Goal: Transaction & Acquisition: Purchase product/service

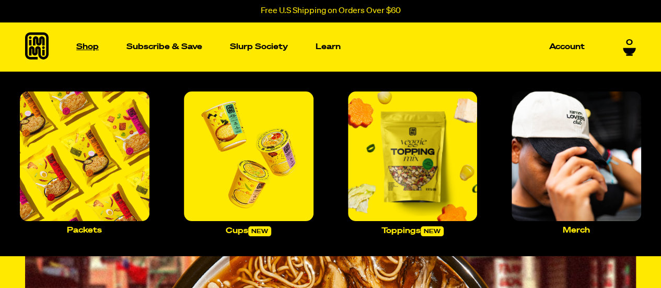
click at [81, 48] on p "Shop" at bounding box center [87, 47] width 22 height 8
click at [108, 177] on img "Main navigation" at bounding box center [85, 156] width 130 height 130
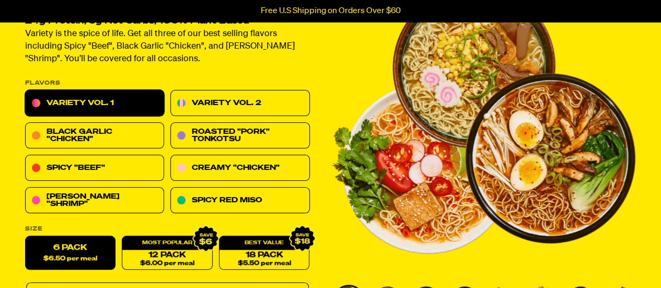
scroll to position [84, 0]
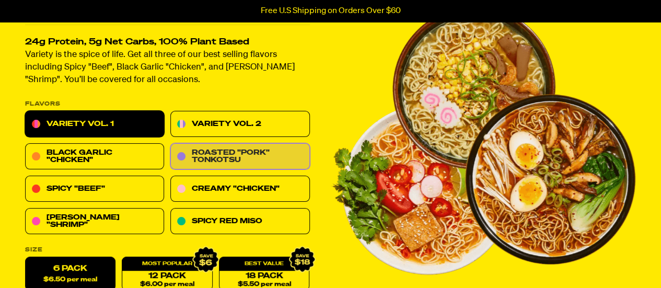
click at [212, 154] on link "Roasted "Pork" Tonkotsu" at bounding box center [239, 157] width 139 height 26
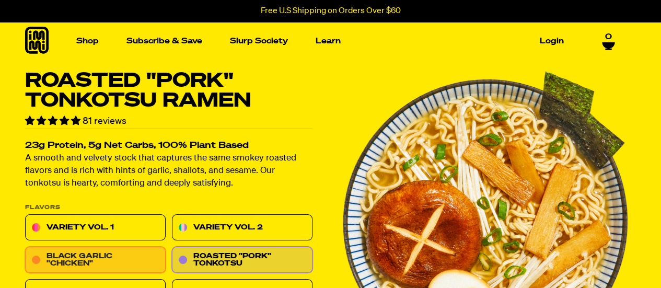
click at [90, 260] on link "Black Garlic "Chicken"" at bounding box center [95, 260] width 140 height 26
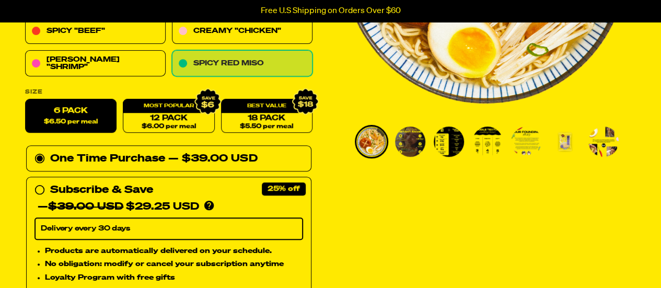
scroll to position [297, 0]
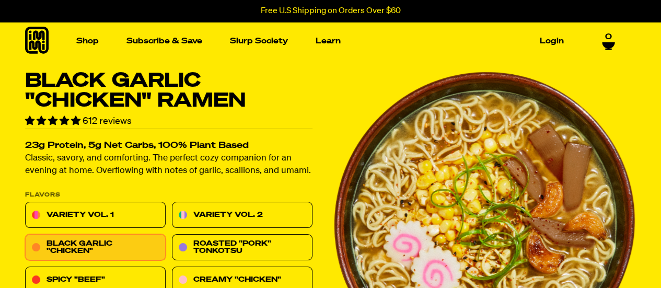
scroll to position [157, 0]
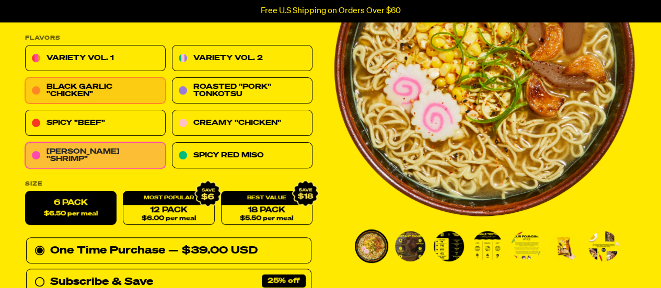
click at [108, 160] on link "[PERSON_NAME] "Shrimp"" at bounding box center [95, 156] width 140 height 26
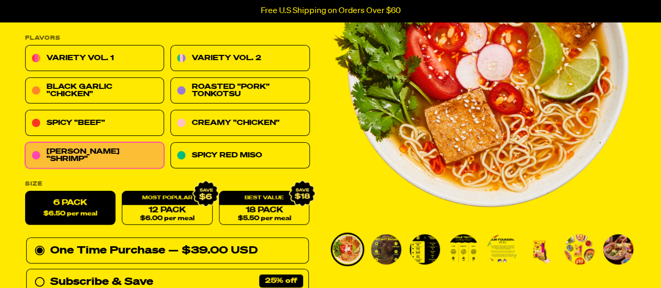
click at [77, 250] on div "One Time Purchase — $39.00 USD" at bounding box center [167, 250] width 266 height 17
click at [41, 242] on input "One Time Purchase — $39.00 USD" at bounding box center [37, 242] width 7 height 0
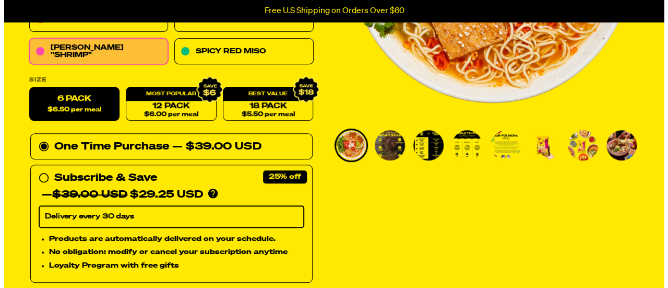
scroll to position [313, 0]
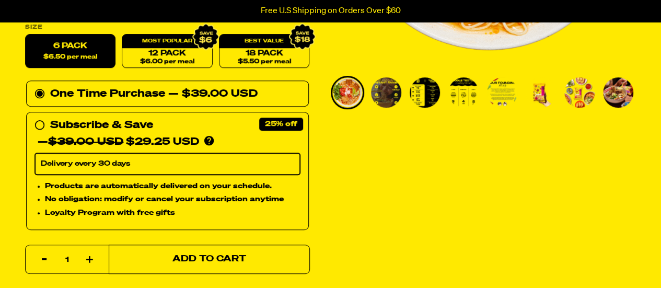
click at [180, 263] on button "Add to Cart" at bounding box center [209, 258] width 201 height 29
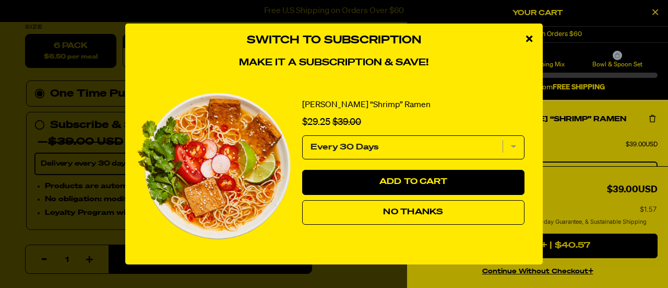
click at [425, 216] on button "No Thanks" at bounding box center [413, 212] width 222 height 25
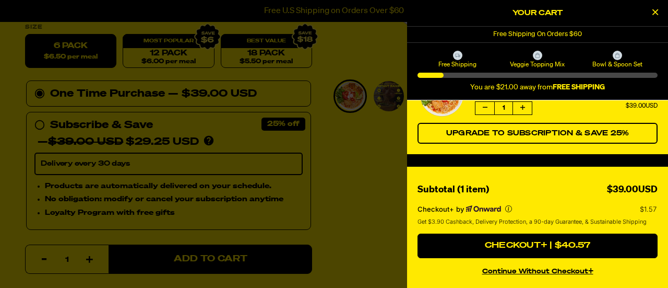
scroll to position [0, 0]
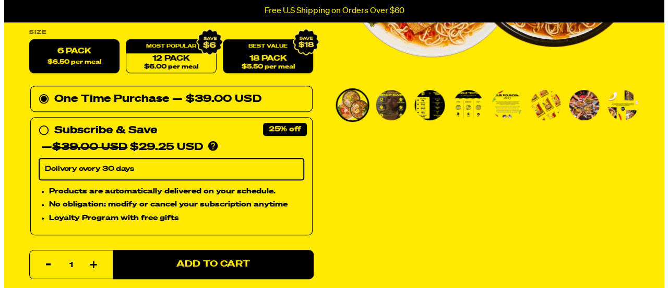
scroll to position [368, 0]
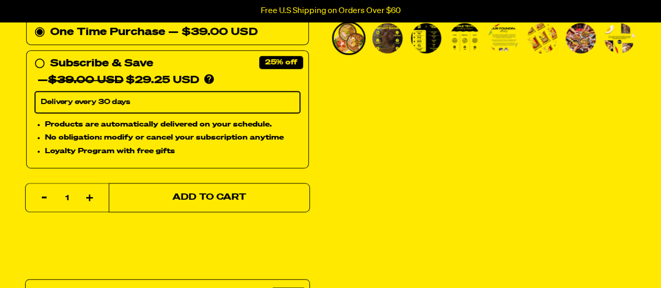
click at [232, 194] on span "Add to Cart" at bounding box center [209, 197] width 74 height 9
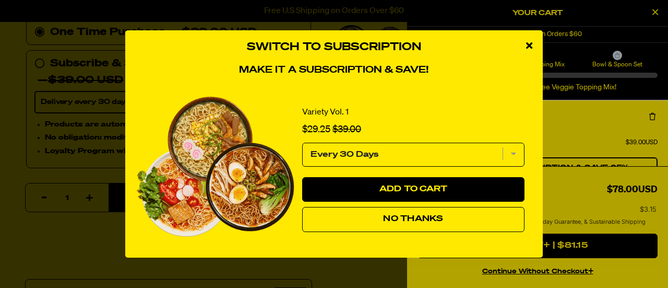
click at [446, 222] on button "No Thanks" at bounding box center [413, 219] width 222 height 25
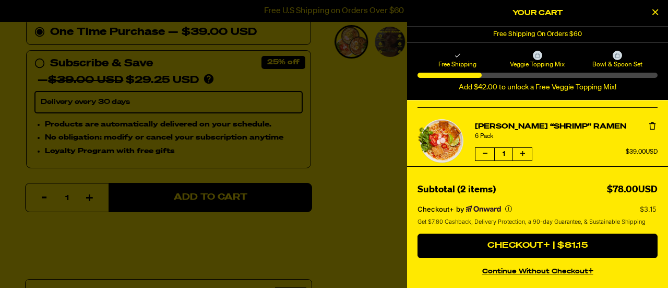
scroll to position [104, 0]
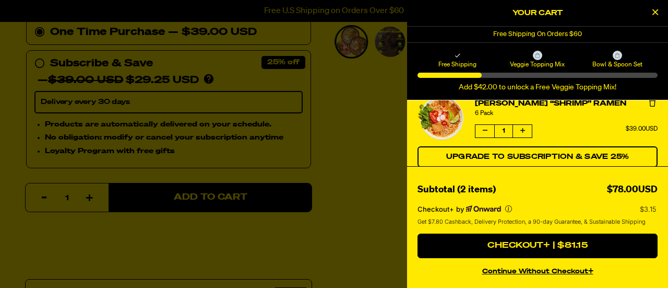
click at [482, 126] on button "Decrease quantity of Tom Yum “Shrimp” Ramen" at bounding box center [485, 131] width 19 height 13
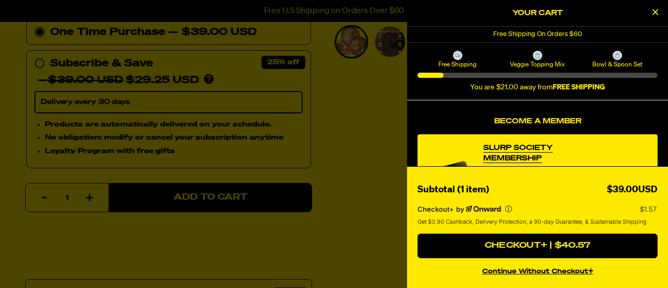
scroll to position [0, 0]
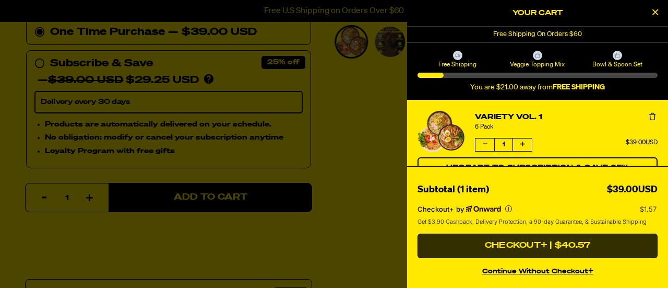
click at [533, 245] on button "Checkout+ | $40.57" at bounding box center [538, 245] width 240 height 25
